Goal: Find specific page/section: Find specific page/section

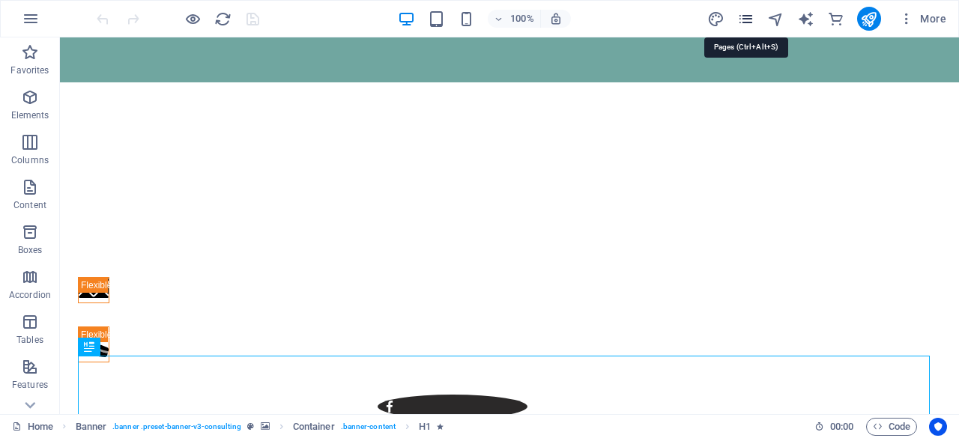
click at [375, 17] on icon "pages" at bounding box center [745, 18] width 17 height 17
click at [375, 19] on icon "pages" at bounding box center [745, 18] width 17 height 17
click at [375, 22] on icon "pages" at bounding box center [745, 18] width 17 height 17
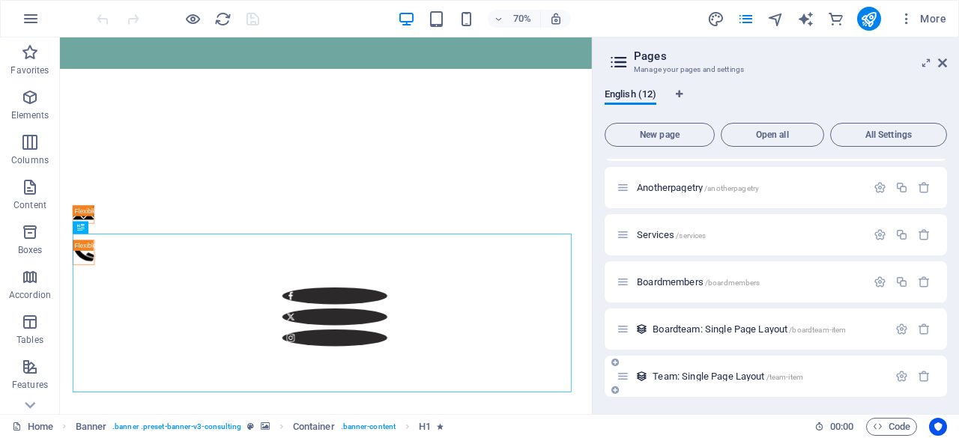
click at [375, 344] on span "Team: Single Page Layout /team-item" at bounding box center [728, 376] width 151 height 11
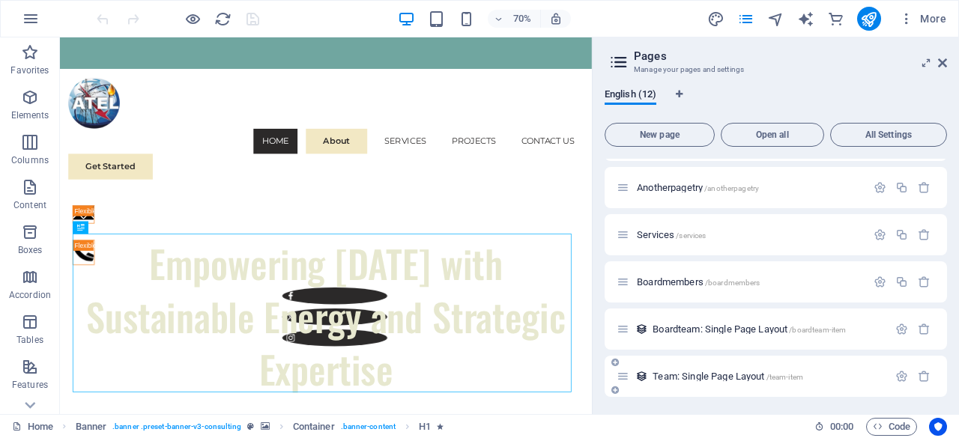
scroll to position [284, 0]
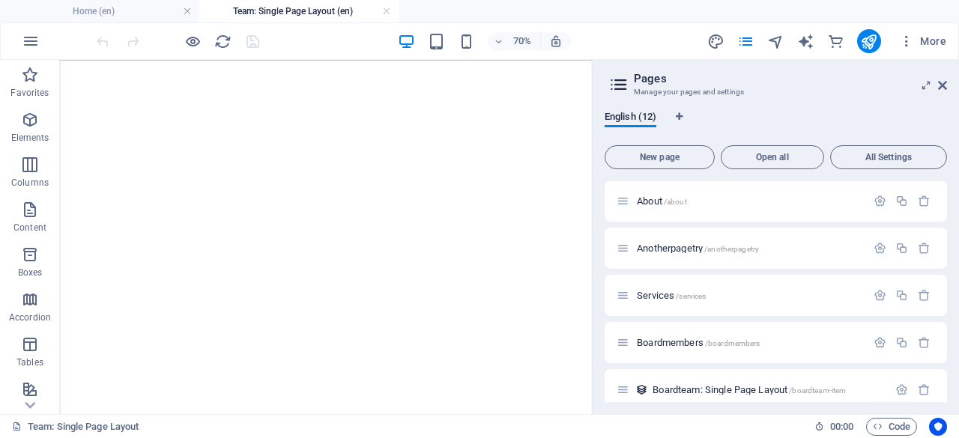
click at [375, 110] on div "English (12) New page Open all All Settings Home / Subpage /subpage Petroleum S…" at bounding box center [776, 256] width 366 height 315
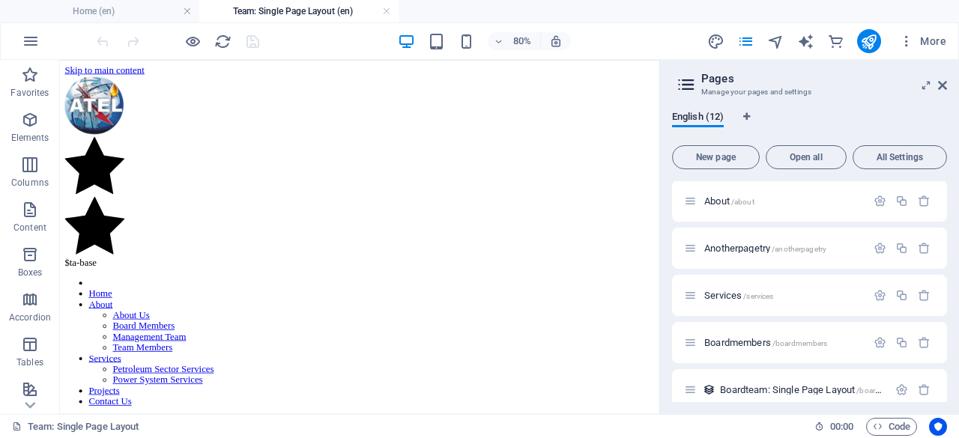
scroll to position [600, 0]
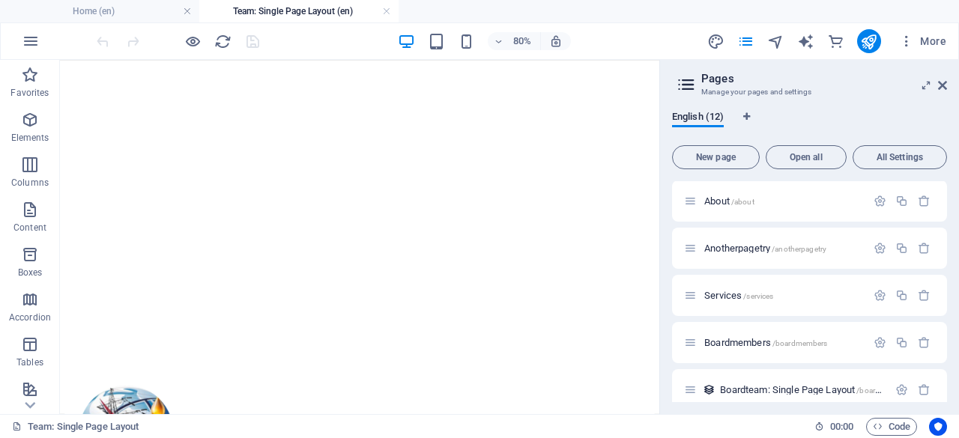
drag, startPoint x: 593, startPoint y: 145, endPoint x: 709, endPoint y: 131, distance: 117.6
click at [375, 132] on aside "Pages Manage your pages and settings English (12) New page Open all All Setting…" at bounding box center [809, 237] width 300 height 354
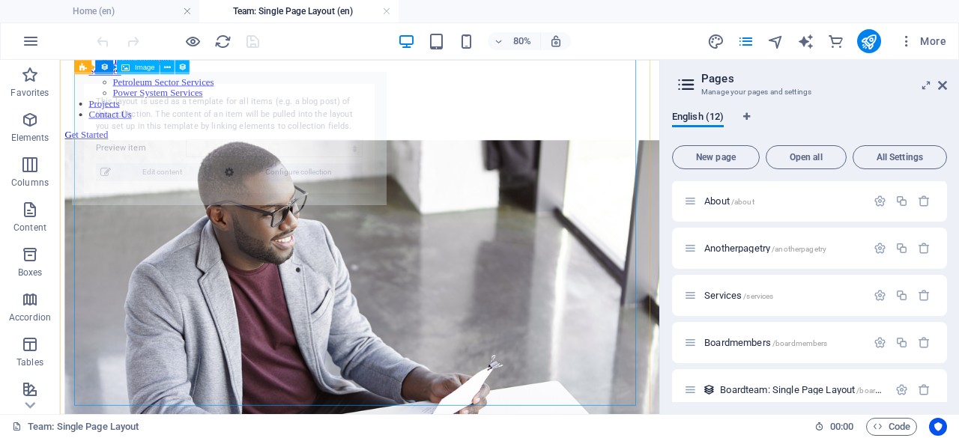
scroll to position [0, 0]
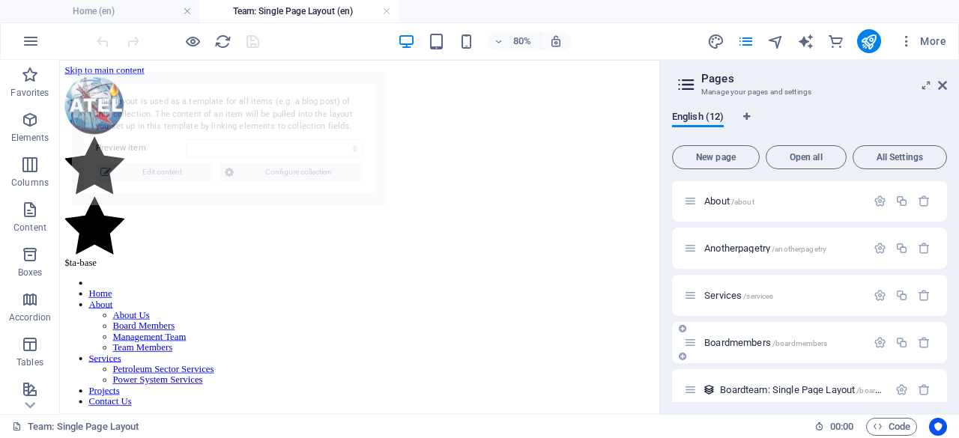
select select "689c8592204adbfdf20bce71"
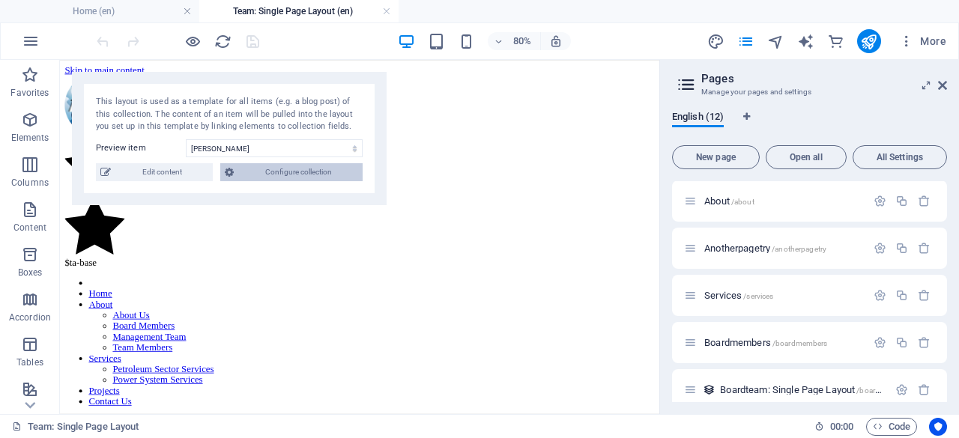
click at [277, 163] on span "Configure collection" at bounding box center [298, 172] width 120 height 18
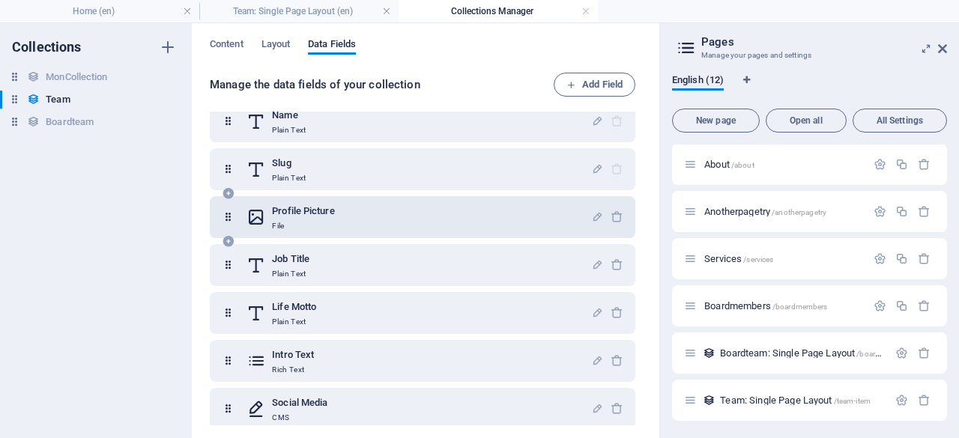
scroll to position [30, 0]
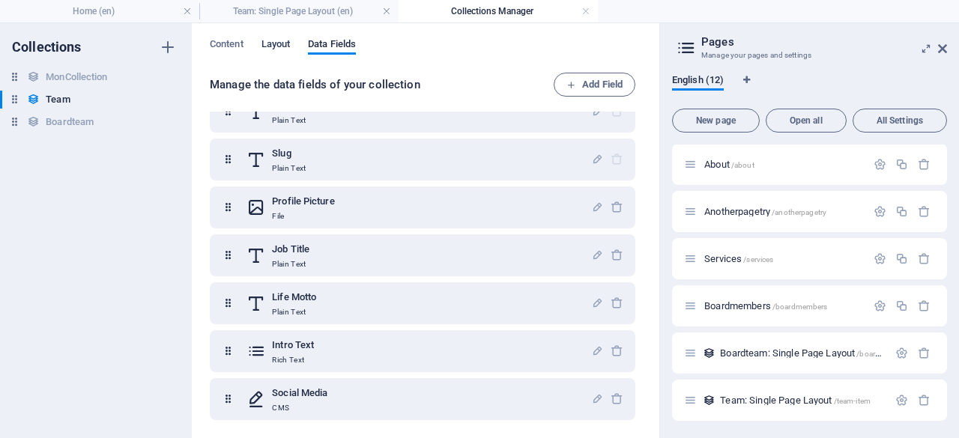
click at [284, 39] on span "Layout" at bounding box center [275, 45] width 29 height 21
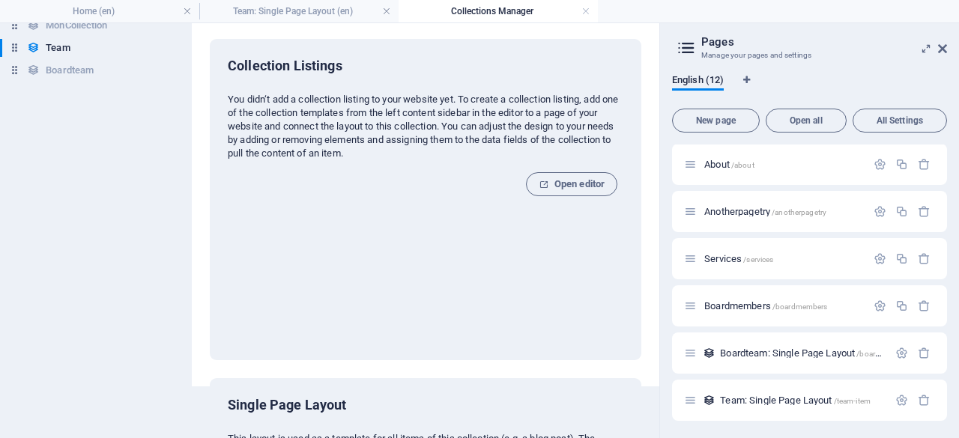
scroll to position [0, 0]
